Goal: Task Accomplishment & Management: Use online tool/utility

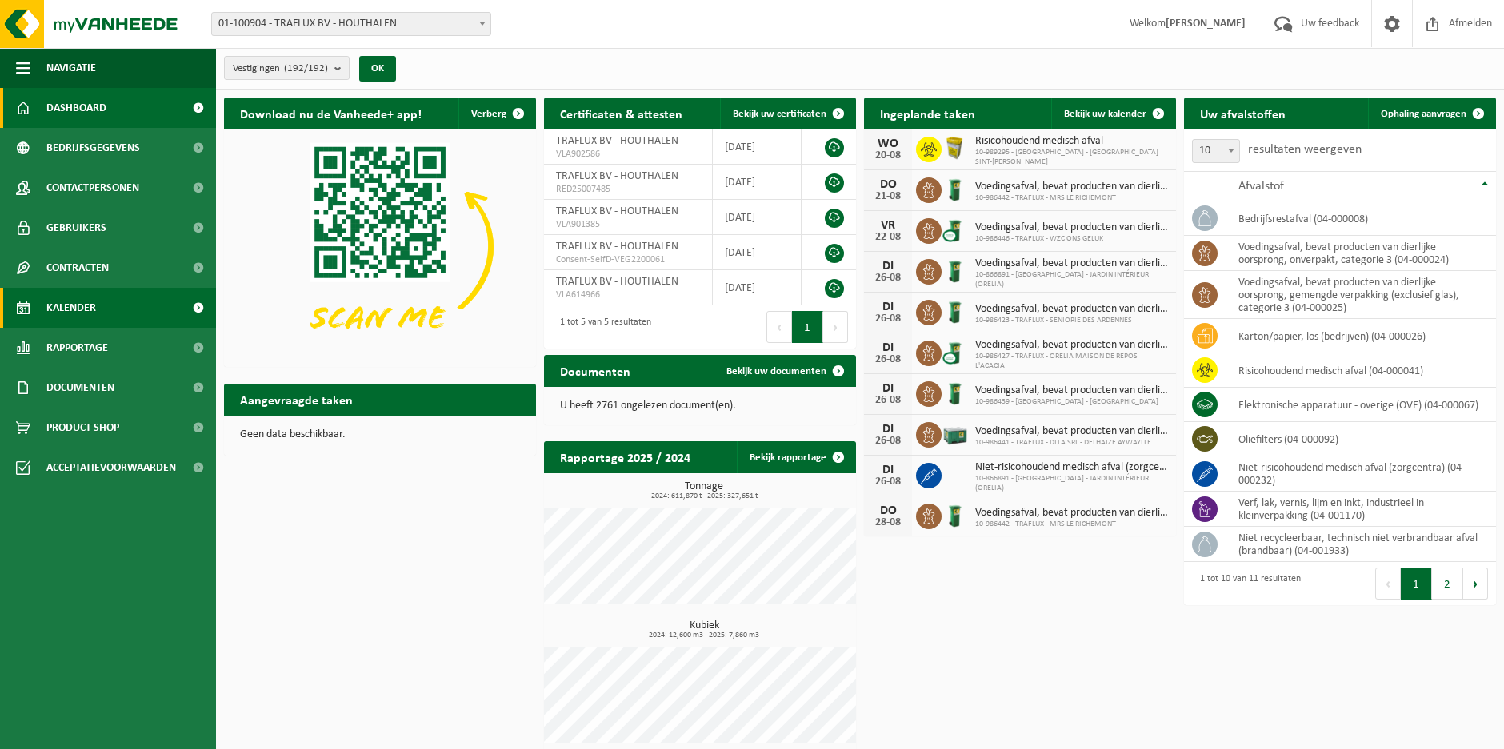
click at [81, 294] on span "Kalender" at bounding box center [71, 308] width 50 height 40
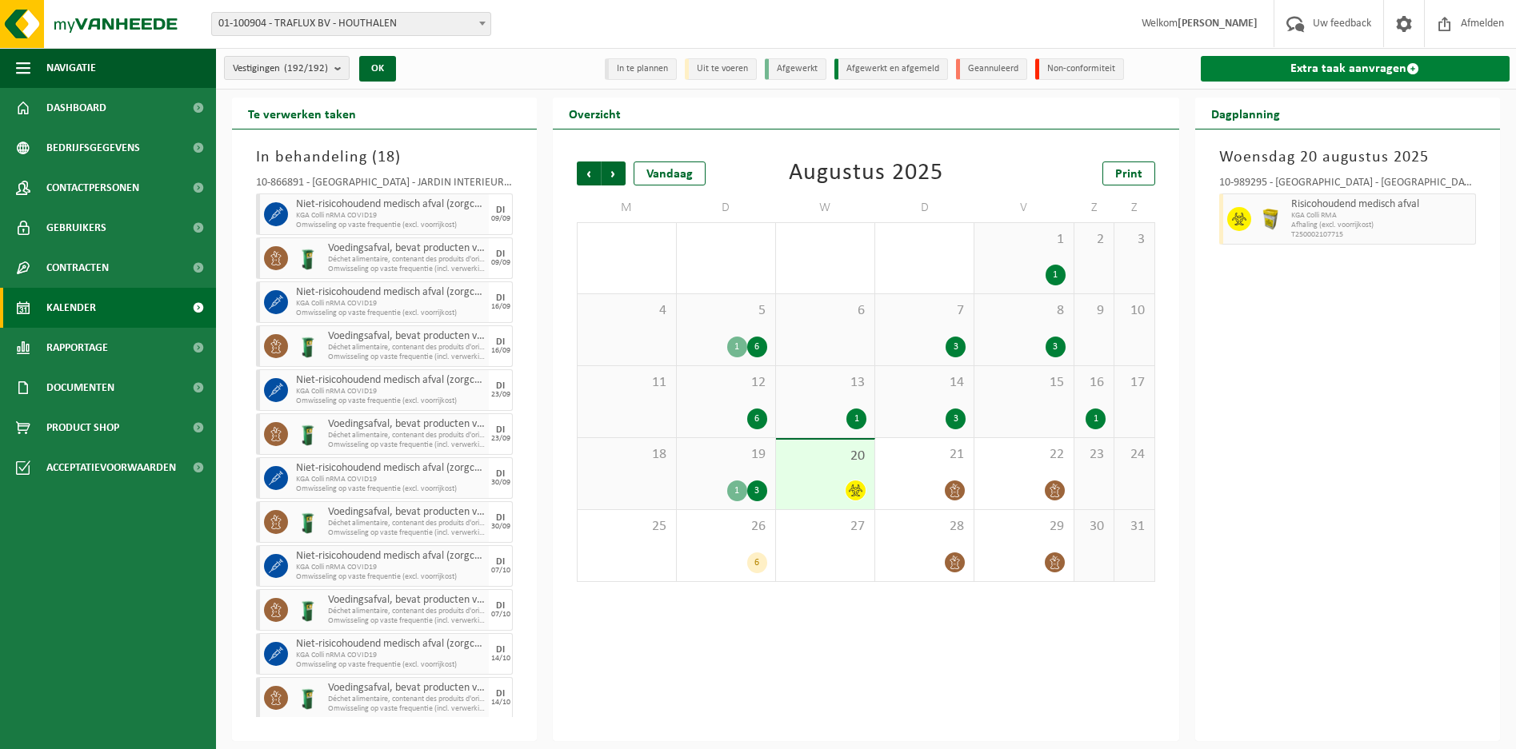
click at [1334, 73] on link "Extra taak aanvragen" at bounding box center [1354, 69] width 309 height 26
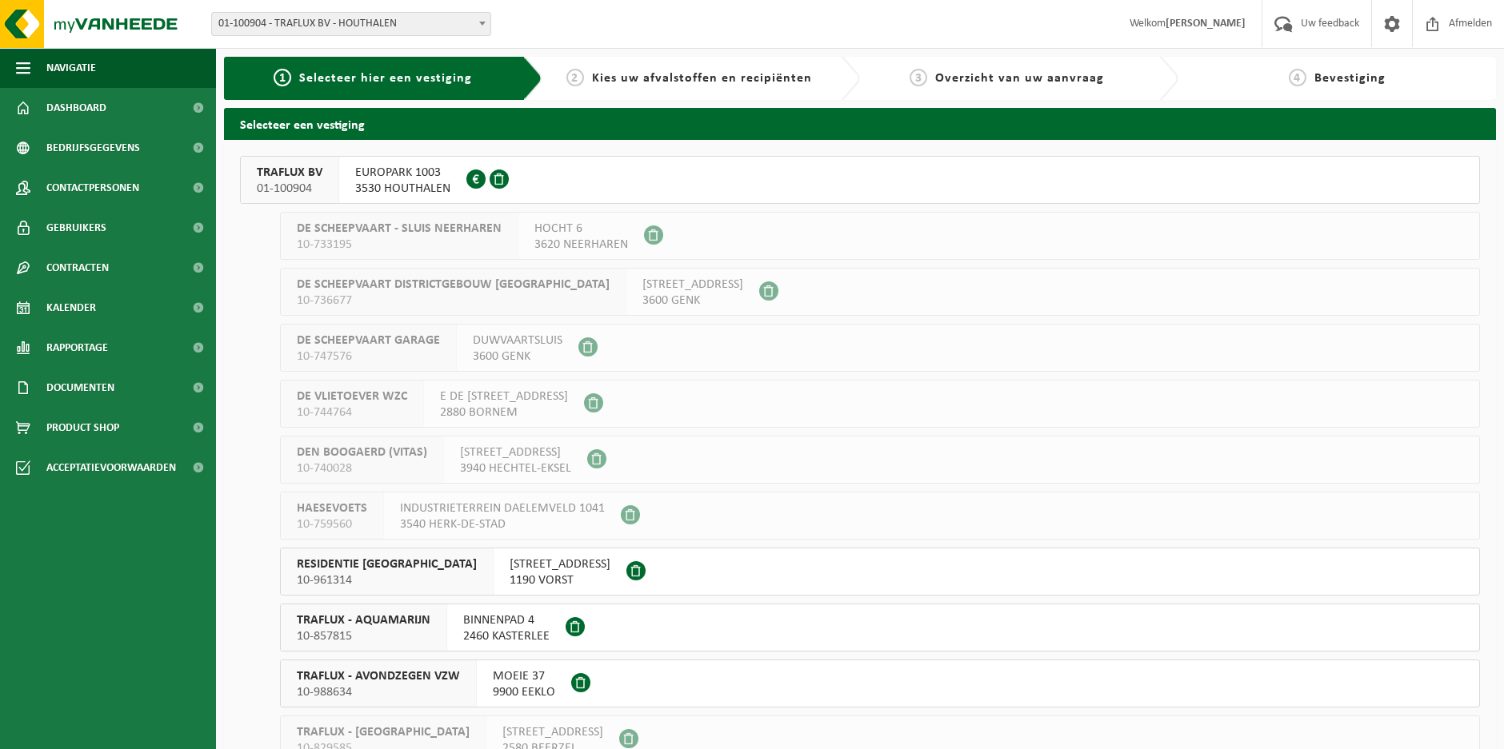
click at [405, 187] on span "3530 HOUTHALEN" at bounding box center [402, 189] width 95 height 16
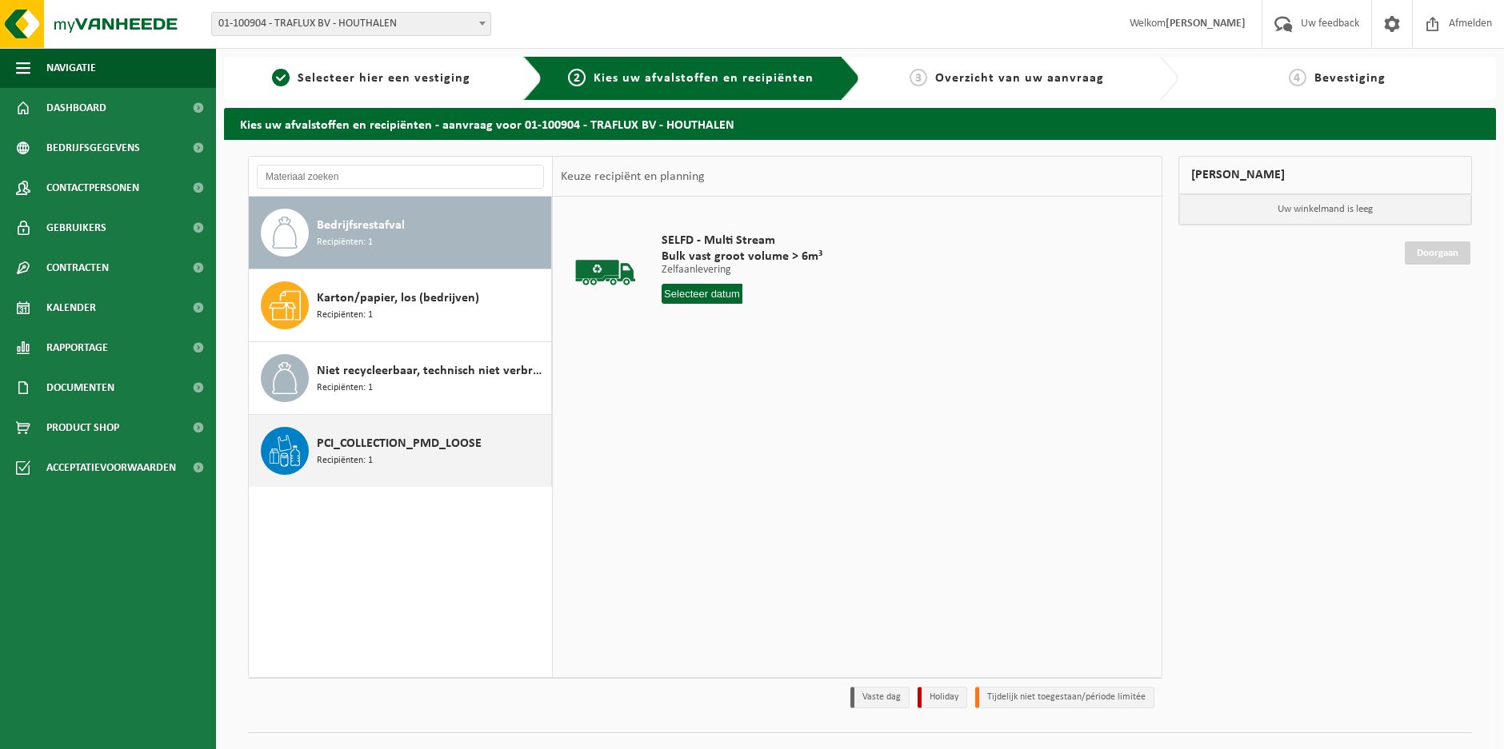
click at [461, 470] on div "PCI_COLLECTION_PMD_LOOSE Recipiënten: 1" at bounding box center [432, 451] width 230 height 48
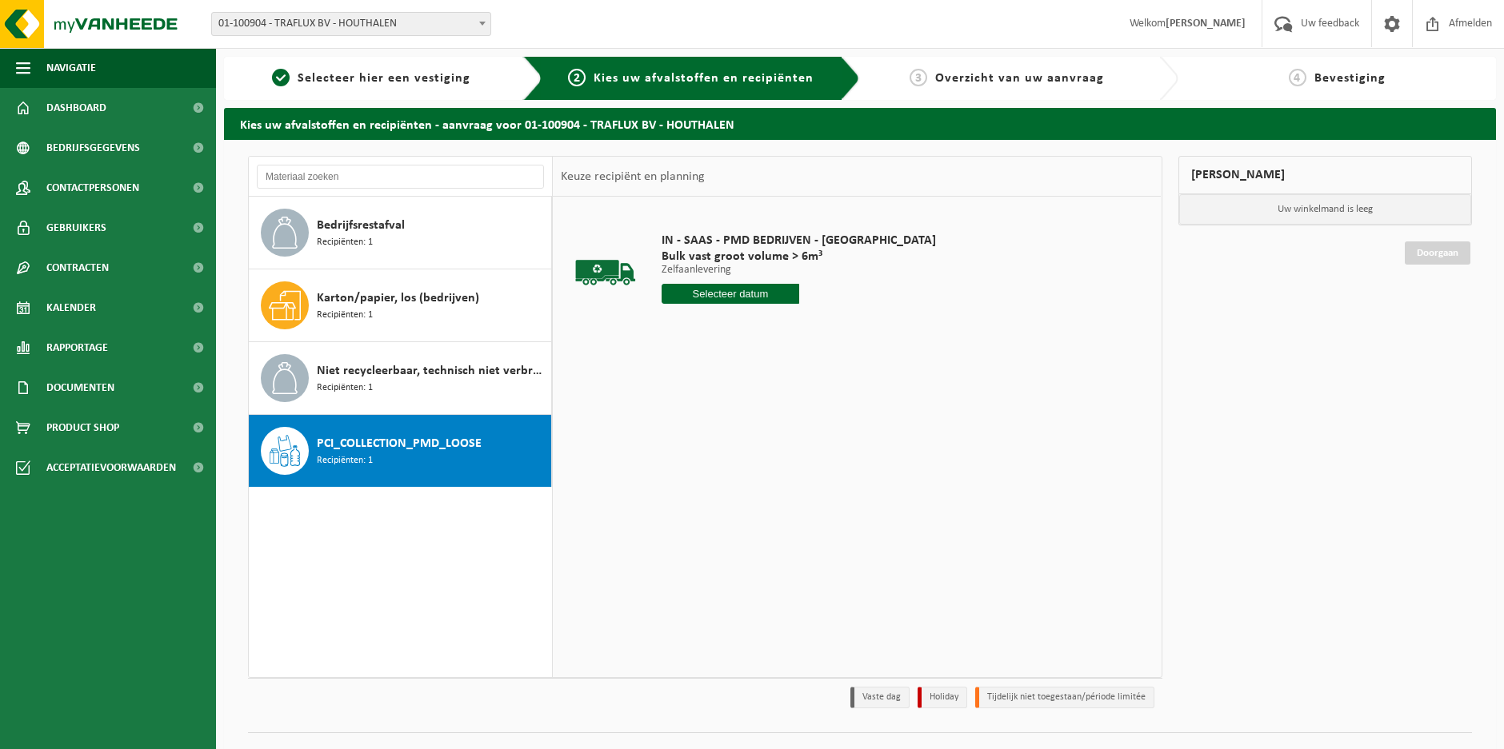
click at [698, 284] on input "text" at bounding box center [730, 294] width 138 height 20
click at [751, 457] on div "21" at bounding box center [761, 462] width 28 height 26
type input "Van 2025-08-21"
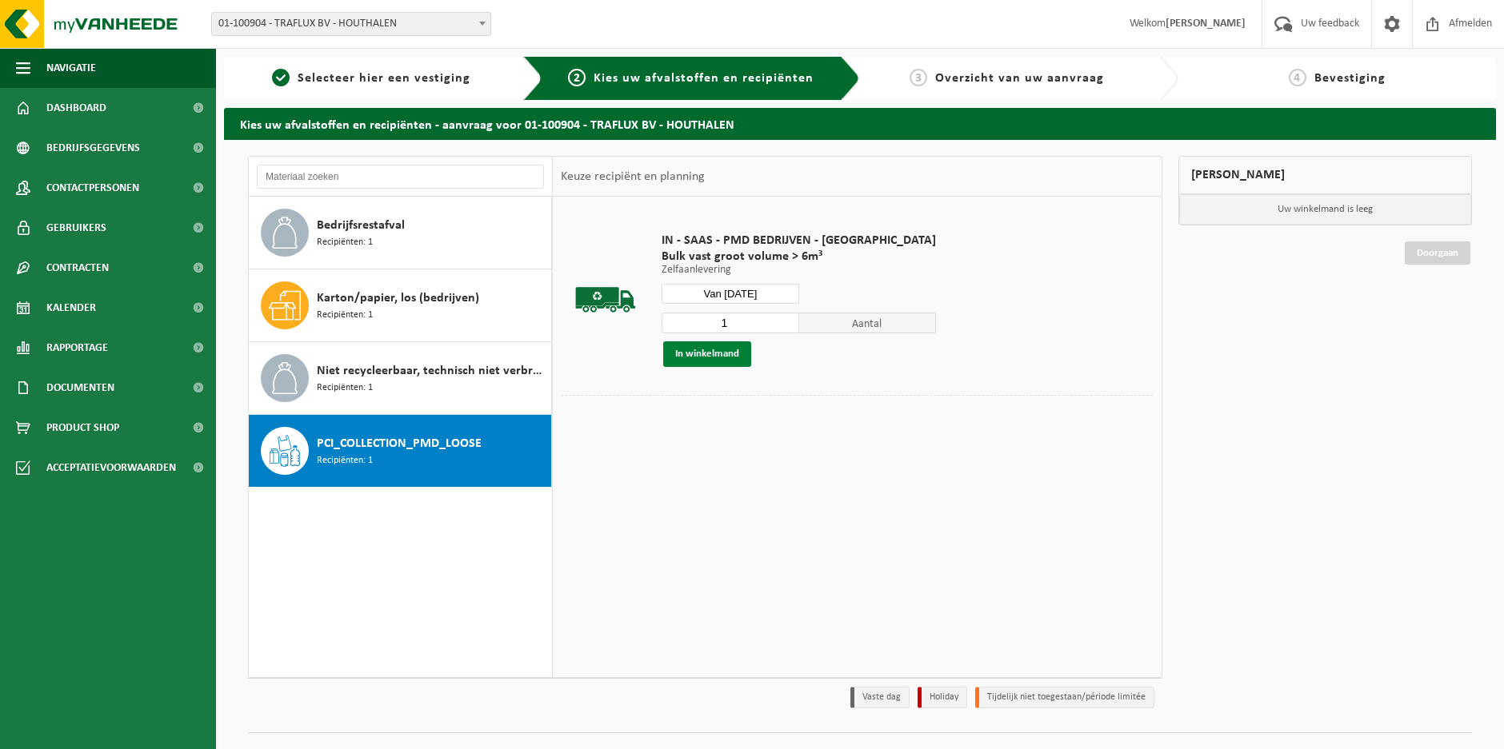
click at [699, 361] on button "In winkelmand" at bounding box center [707, 355] width 88 height 26
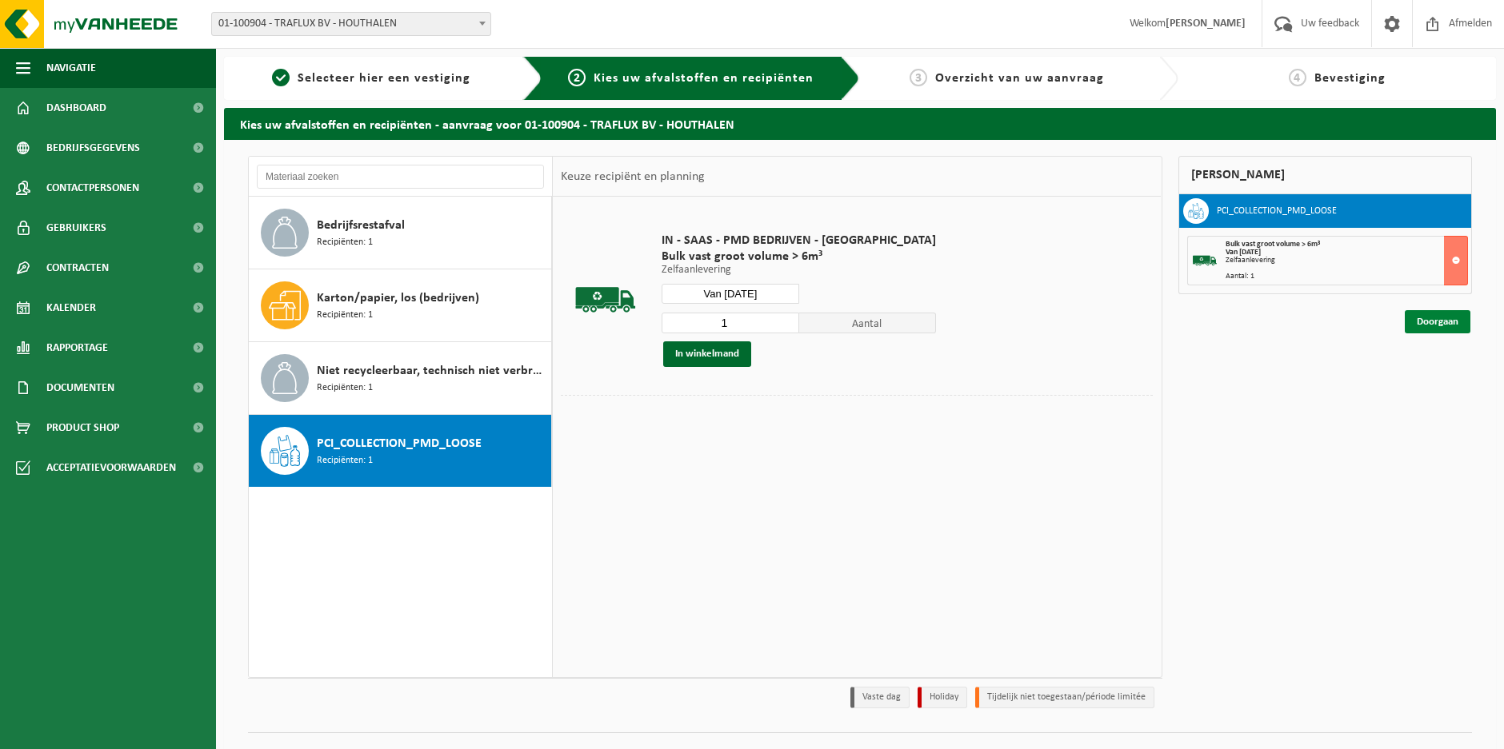
click at [1452, 327] on link "Doorgaan" at bounding box center [1437, 321] width 66 height 23
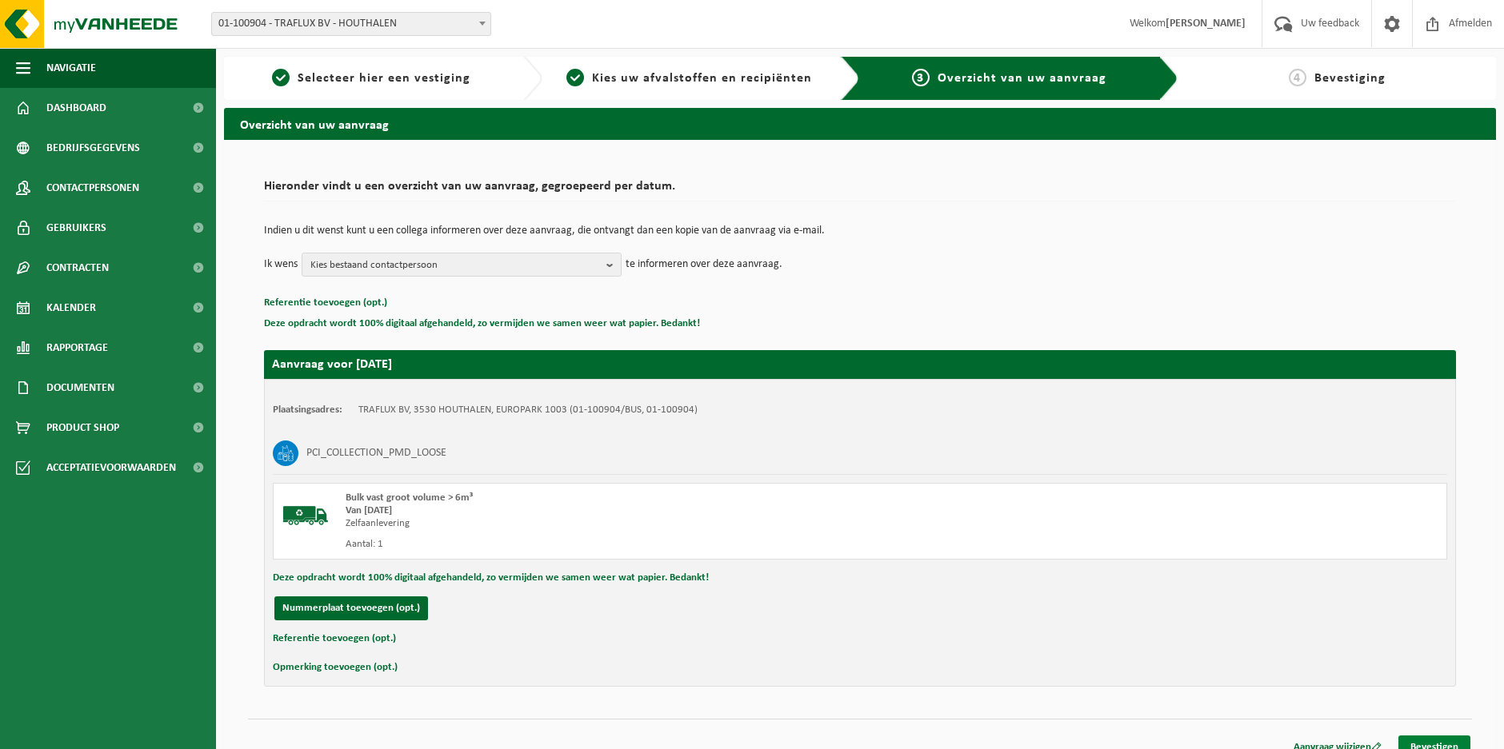
click at [1408, 739] on link "Bevestigen" at bounding box center [1434, 747] width 72 height 23
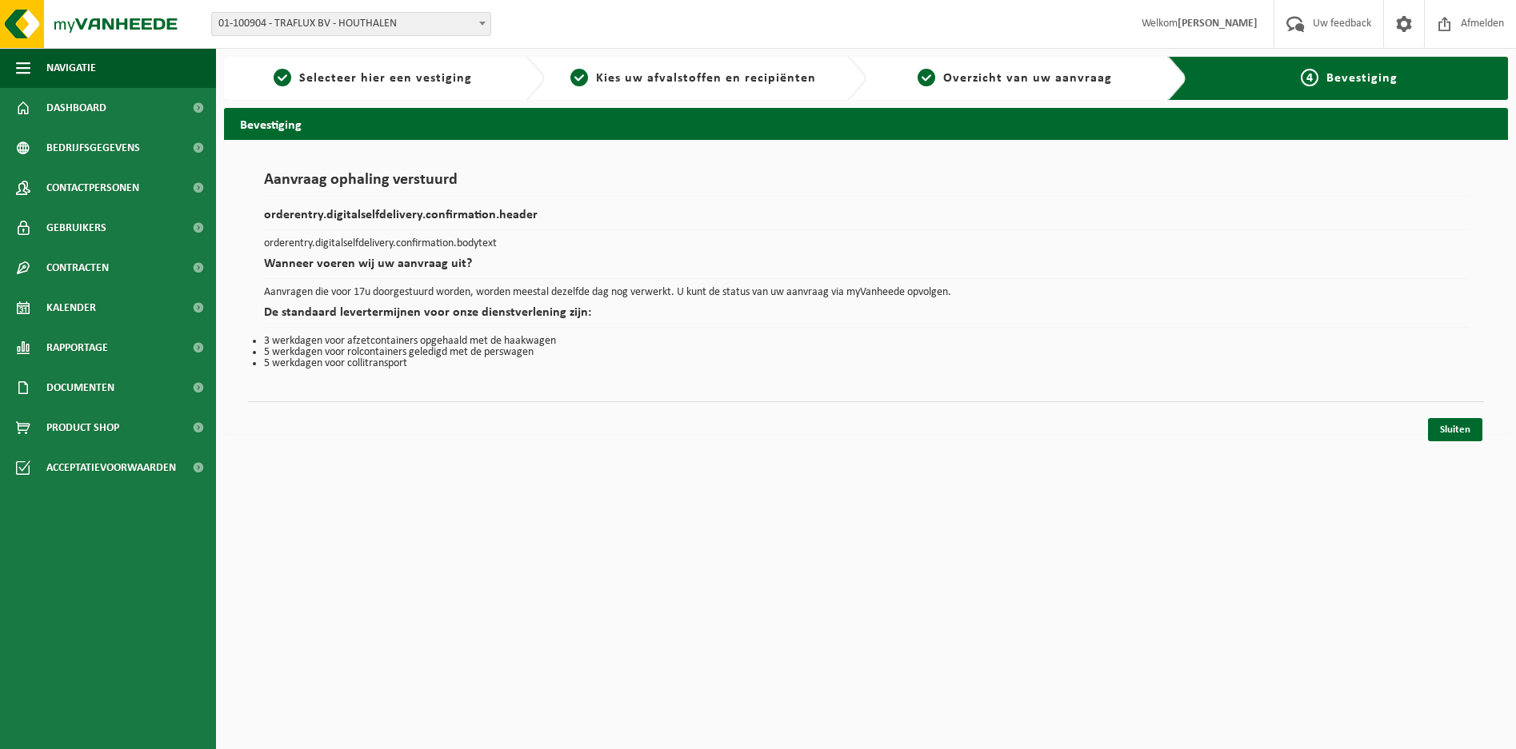
drag, startPoint x: 1447, startPoint y: 429, endPoint x: 936, endPoint y: 485, distance: 514.1
click at [1447, 430] on link "Sluiten" at bounding box center [1455, 429] width 54 height 23
